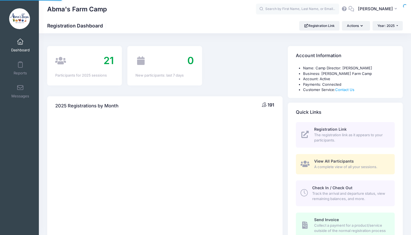
select select
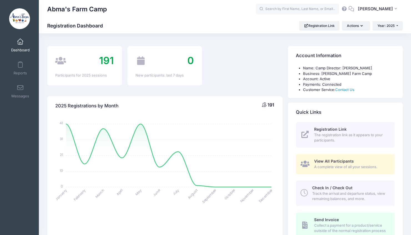
click at [319, 192] on span "Track the arrival and departure status, view remaining balances, and more." at bounding box center [350, 196] width 76 height 11
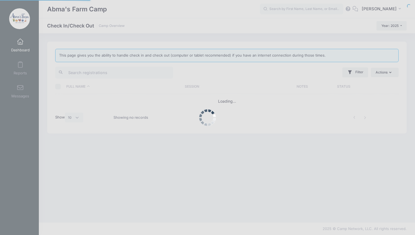
select select "10"
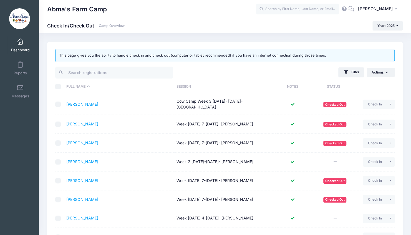
click at [181, 89] on th "Session" at bounding box center [225, 86] width 102 height 15
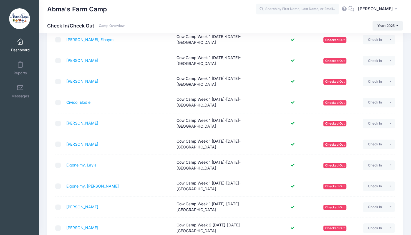
scroll to position [67, 0]
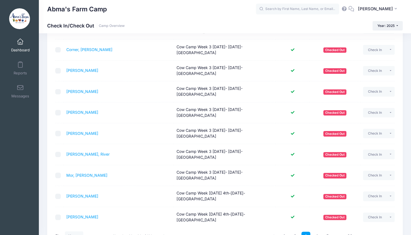
scroll to position [108, 0]
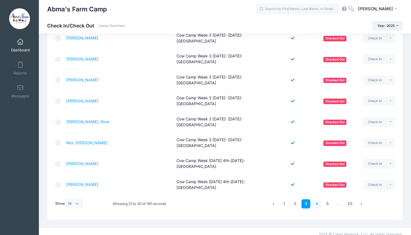
click at [314, 199] on link "4" at bounding box center [316, 203] width 9 height 9
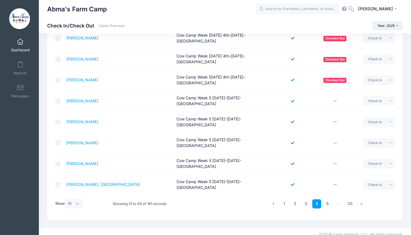
scroll to position [91, 0]
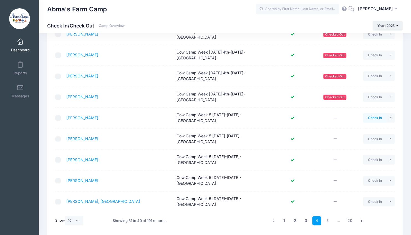
click at [369, 113] on button "Check In" at bounding box center [375, 117] width 24 height 9
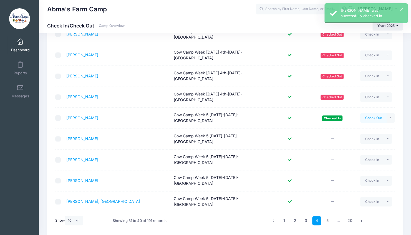
click at [369, 113] on button "Check Out" at bounding box center [373, 117] width 26 height 9
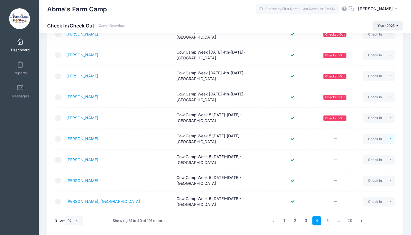
click at [391, 134] on button "button" at bounding box center [390, 138] width 8 height 9
click at [345, 128] on td at bounding box center [334, 138] width 51 height 21
click at [325, 216] on link "5" at bounding box center [327, 220] width 9 height 9
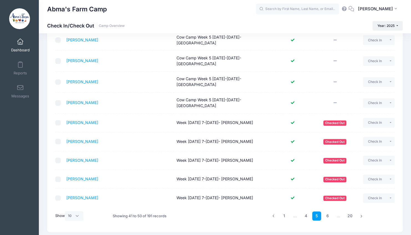
scroll to position [86, 0]
click at [303, 211] on link "4" at bounding box center [305, 215] width 9 height 9
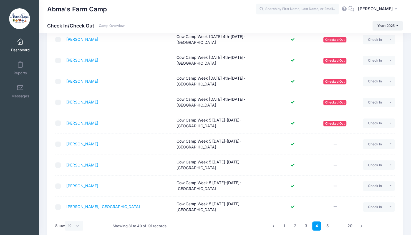
scroll to position [91, 0]
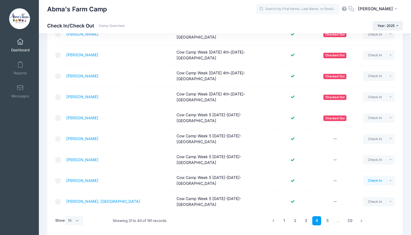
click at [371, 176] on button "Check In" at bounding box center [375, 180] width 24 height 9
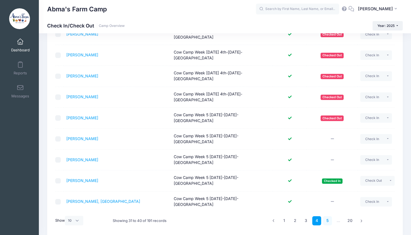
click at [326, 216] on link "5" at bounding box center [327, 220] width 9 height 9
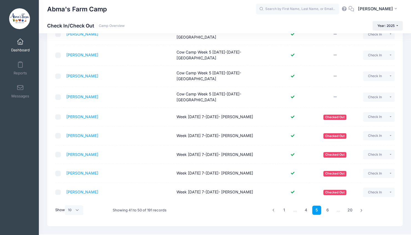
scroll to position [0, 0]
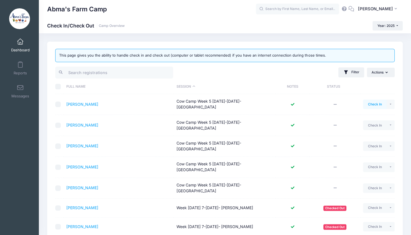
click at [368, 105] on button "Check In" at bounding box center [375, 104] width 24 height 9
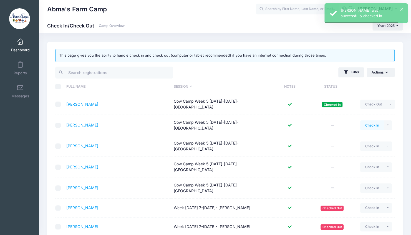
click at [371, 121] on button "Check In" at bounding box center [372, 124] width 24 height 9
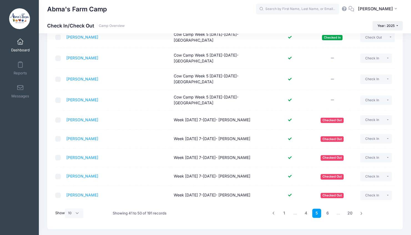
scroll to position [91, 0]
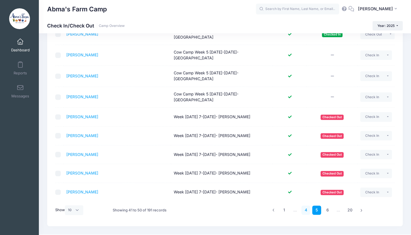
click at [306, 205] on link "4" at bounding box center [305, 209] width 9 height 9
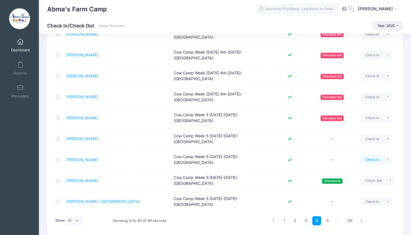
click at [366, 155] on button "Check In" at bounding box center [372, 159] width 24 height 9
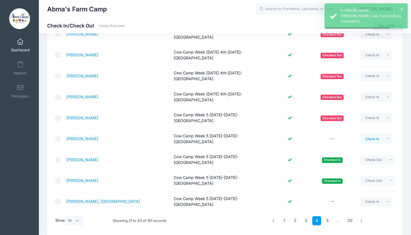
click at [374, 134] on button "Check In" at bounding box center [372, 138] width 24 height 9
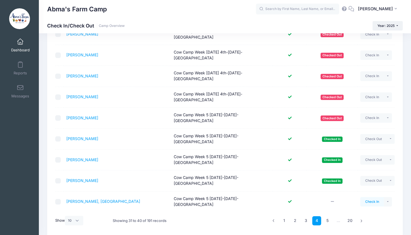
click at [364, 197] on button "Check In" at bounding box center [372, 201] width 24 height 9
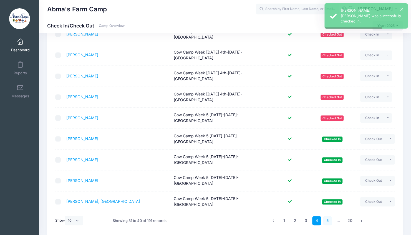
click at [325, 216] on link "5" at bounding box center [327, 220] width 9 height 9
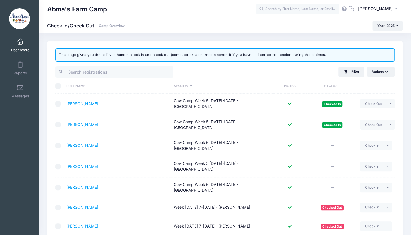
scroll to position [0, 0]
click at [370, 162] on button "Check In" at bounding box center [372, 166] width 24 height 9
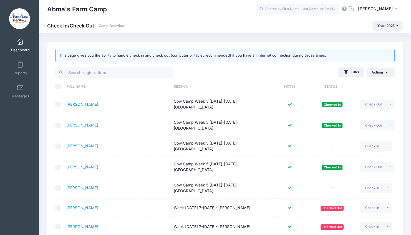
scroll to position [91, 0]
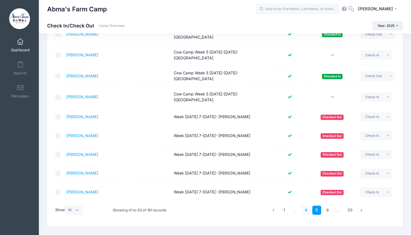
click at [305, 205] on link "4" at bounding box center [305, 209] width 9 height 9
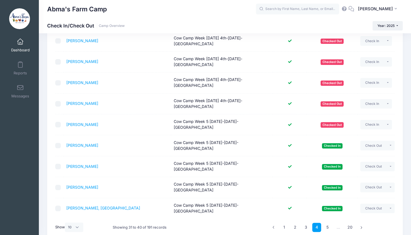
scroll to position [90, 0]
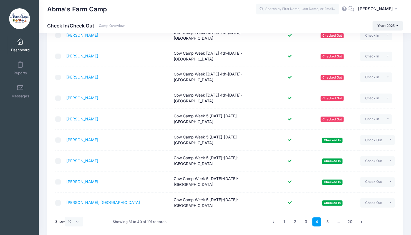
click at [335, 213] on div "1 2 3 4 5 … 20" at bounding box center [317, 221] width 97 height 17
click at [323, 217] on link "5" at bounding box center [327, 221] width 9 height 9
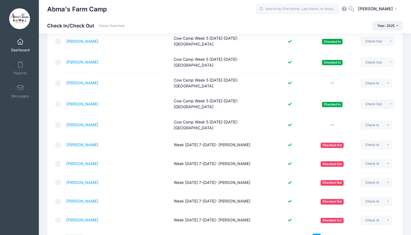
scroll to position [63, 0]
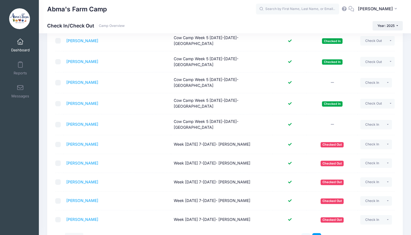
click at [305, 233] on link "4" at bounding box center [305, 237] width 9 height 9
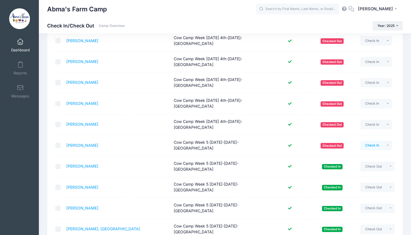
click at [370, 141] on button "Check In" at bounding box center [372, 145] width 24 height 9
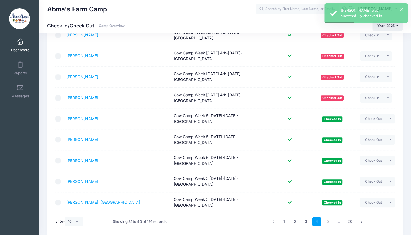
scroll to position [91, 0]
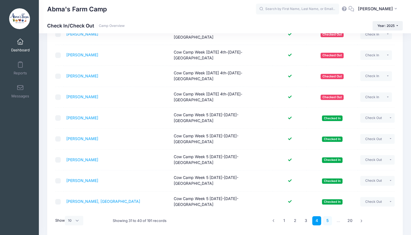
click at [327, 216] on link "5" at bounding box center [327, 220] width 9 height 9
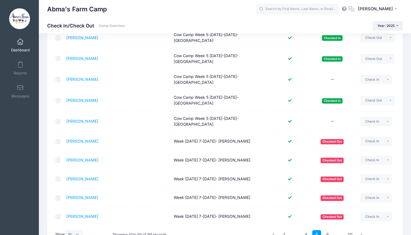
scroll to position [56, 0]
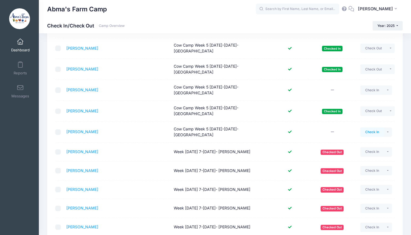
click at [368, 127] on button "Check In" at bounding box center [372, 131] width 24 height 9
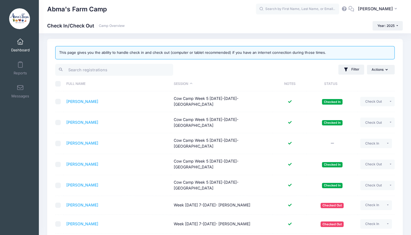
scroll to position [0, 0]
